Goal: Find specific page/section: Find specific page/section

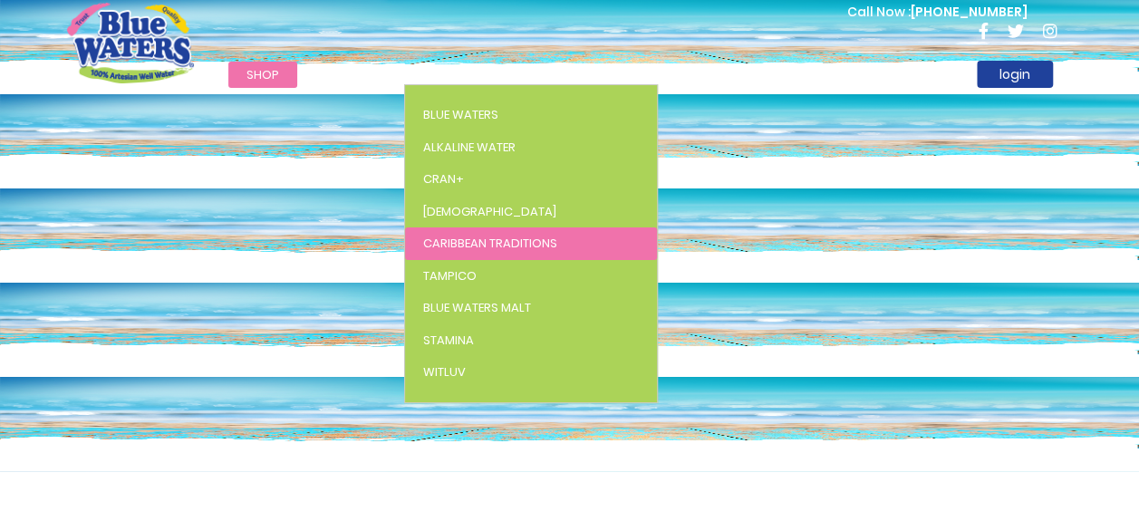
click at [475, 244] on span "Caribbean Traditions" at bounding box center [490, 243] width 134 height 17
